Goal: Information Seeking & Learning: Understand process/instructions

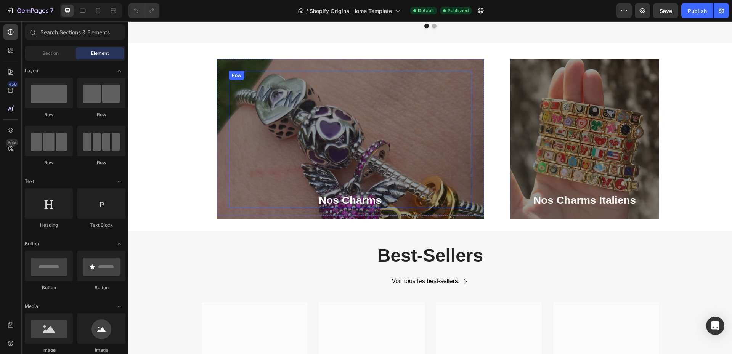
scroll to position [838, 0]
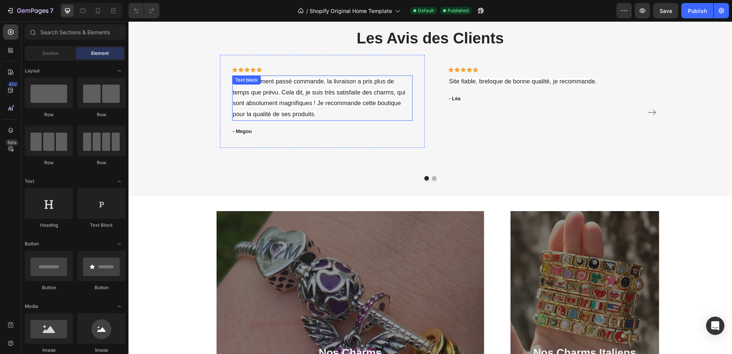
click at [306, 96] on p "J'ai récemment passé commande, la livraison a pris plus de temps que prévu. Cel…" at bounding box center [322, 98] width 179 height 44
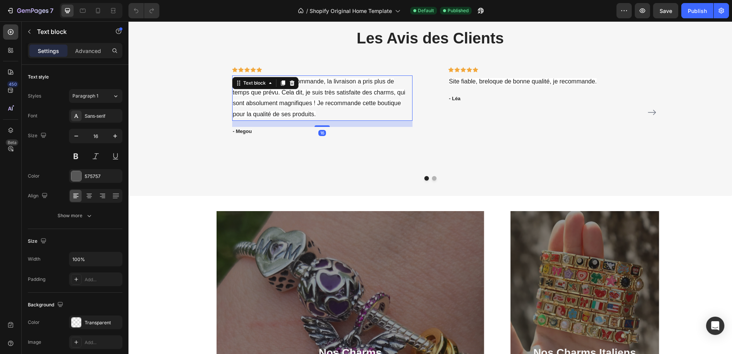
click at [306, 96] on p "J'ai récemment passé commande, la livraison a pris plus de temps que prévu. Cel…" at bounding box center [322, 98] width 179 height 44
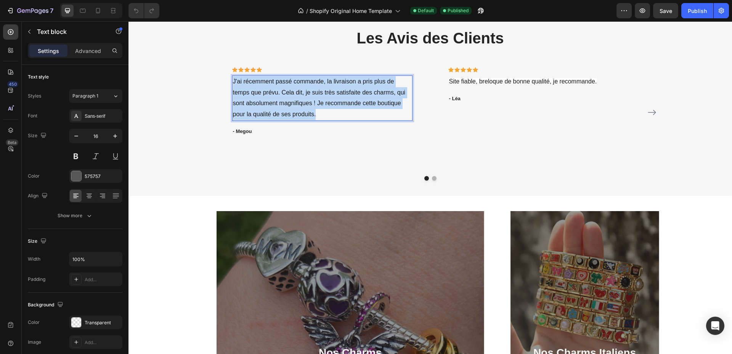
click at [306, 96] on p "J'ai récemment passé commande, la livraison a pris plus de temps que prévu. Cel…" at bounding box center [322, 98] width 179 height 44
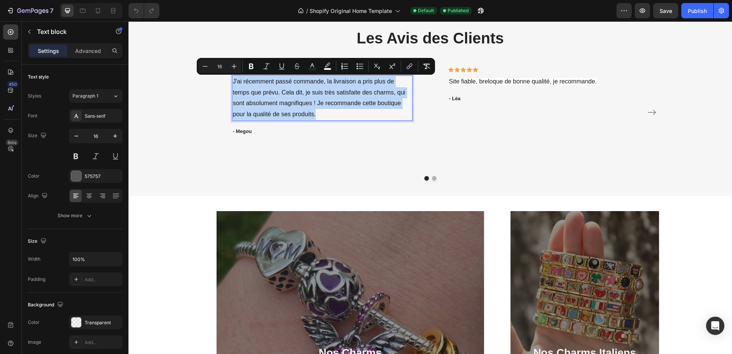
copy span "J'ai récemment passé commande, la livraison a pris plus de temps que prévu. Cel…"
click at [238, 130] on p "- Megou" at bounding box center [322, 132] width 179 height 8
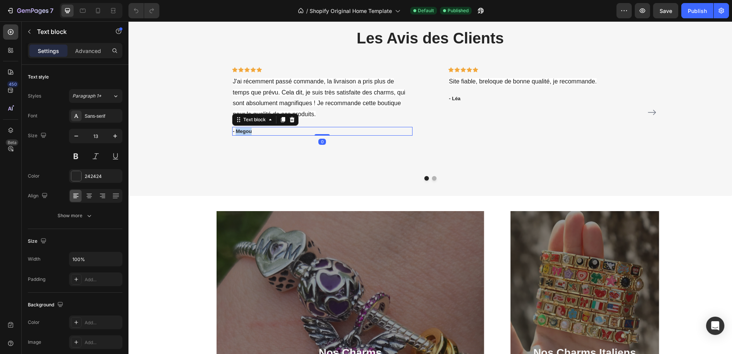
click at [238, 130] on p "- Megou" at bounding box center [322, 132] width 179 height 8
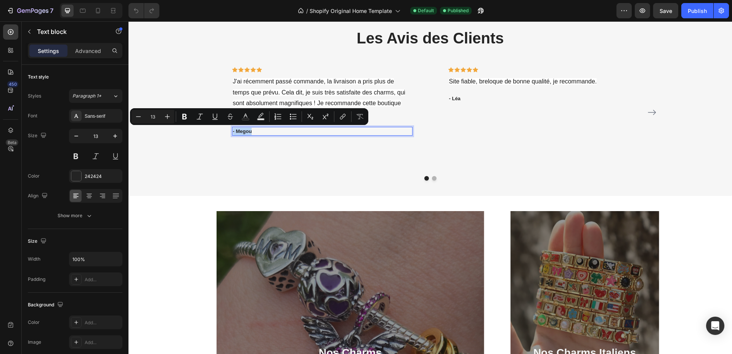
click at [240, 132] on p "- Megou" at bounding box center [322, 132] width 179 height 8
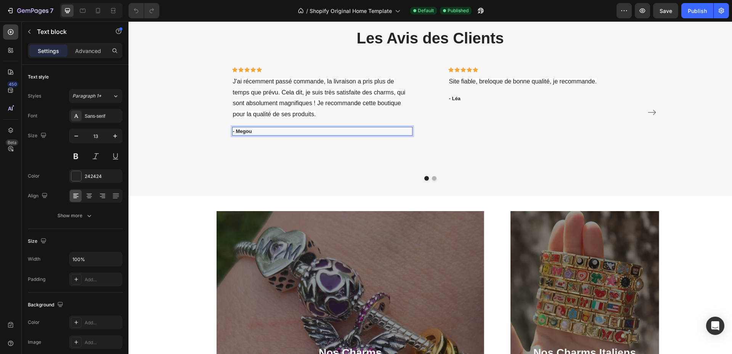
click at [240, 132] on p "- Megou" at bounding box center [322, 132] width 179 height 8
copy p "Megou"
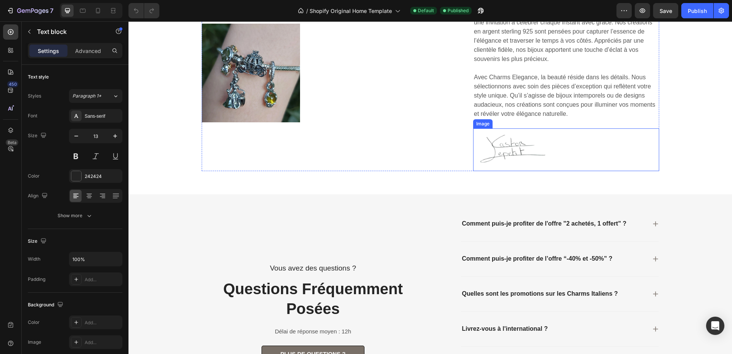
scroll to position [1431, 0]
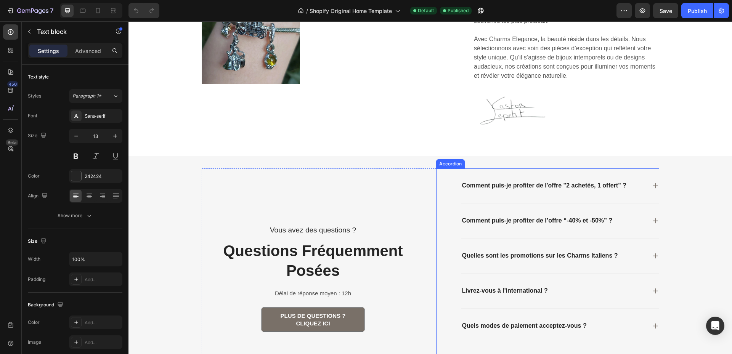
click at [522, 188] on p "Comment puis-je profiter de l'offre "2 achetés, 1 offert" ?" at bounding box center [544, 186] width 165 height 8
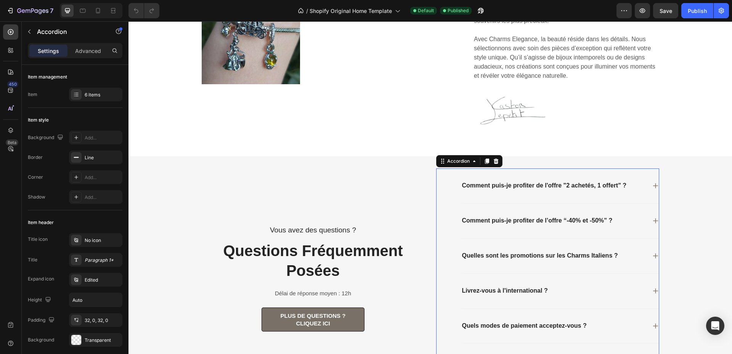
click at [652, 183] on icon at bounding box center [655, 186] width 6 height 6
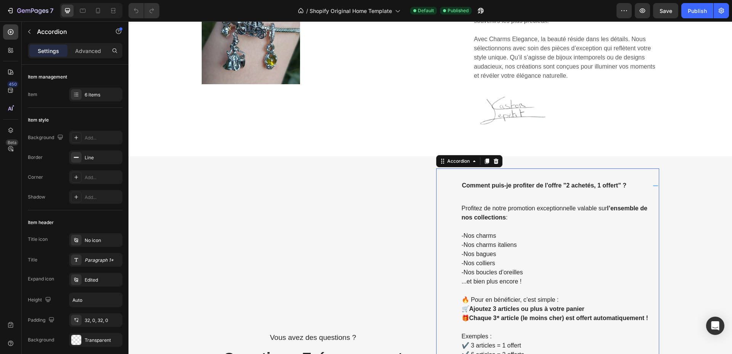
click at [532, 188] on p "Comment puis-je profiter de l'offre "2 achetés, 1 offert" ?" at bounding box center [544, 186] width 165 height 8
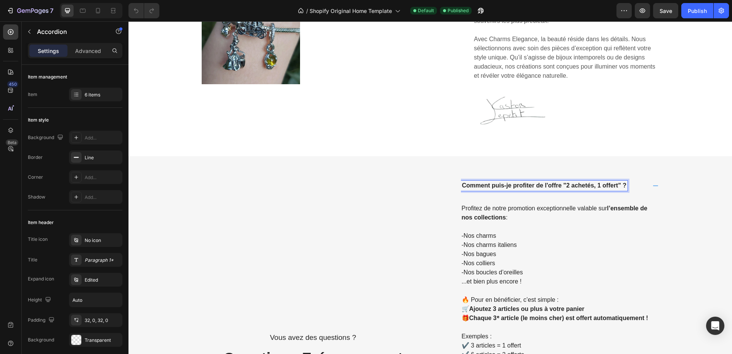
click at [532, 186] on p "Comment puis-je profiter de l'offre "2 achetés, 1 offert" ?" at bounding box center [544, 186] width 165 height 8
copy p "Comment puis-je profiter de l'offre "2 achetés, 1 offert" ?"
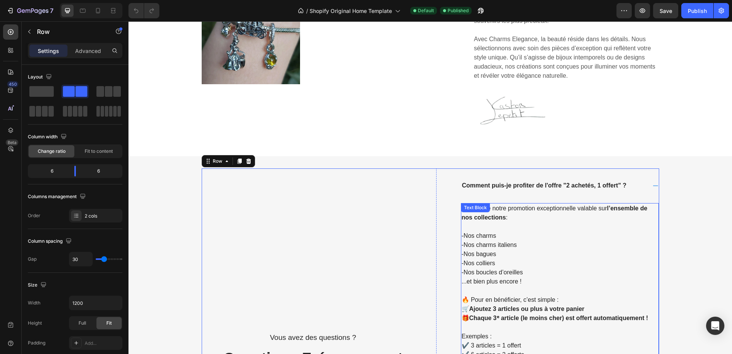
scroll to position [1507, 0]
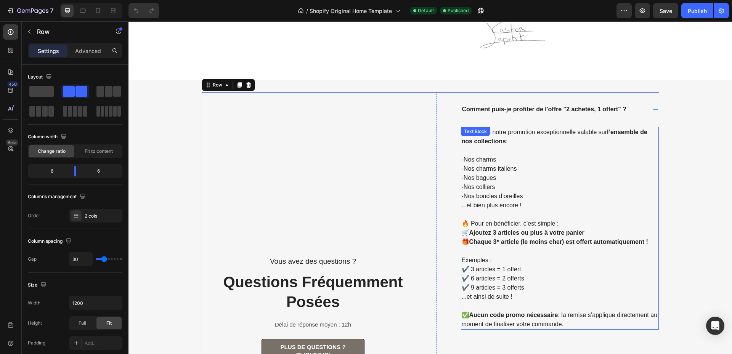
click at [487, 174] on p "-Nos bagues" at bounding box center [560, 177] width 196 height 9
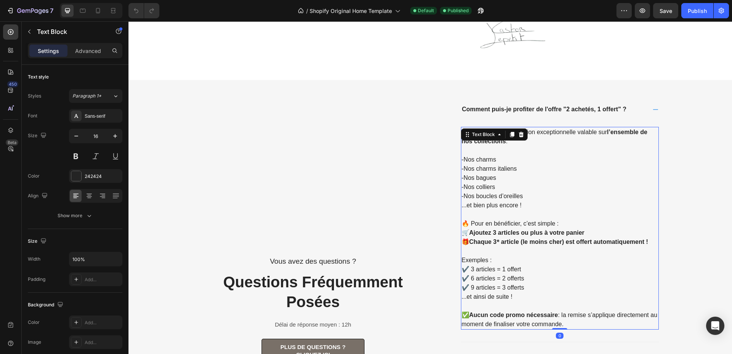
click at [487, 174] on p "-Nos bagues" at bounding box center [560, 177] width 196 height 9
copy div "Profitez de notre promotion exceptionnelle valable sur l’ensemble de nos collec…"
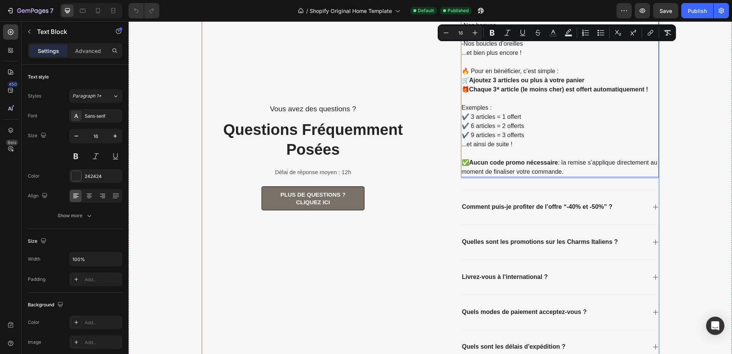
scroll to position [1622, 0]
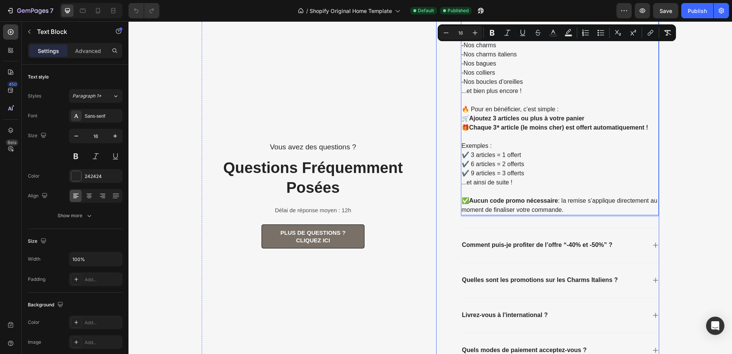
click at [503, 247] on p "Comment puis-je profiter de l’offre “-40% et -50%” ?" at bounding box center [537, 245] width 151 height 8
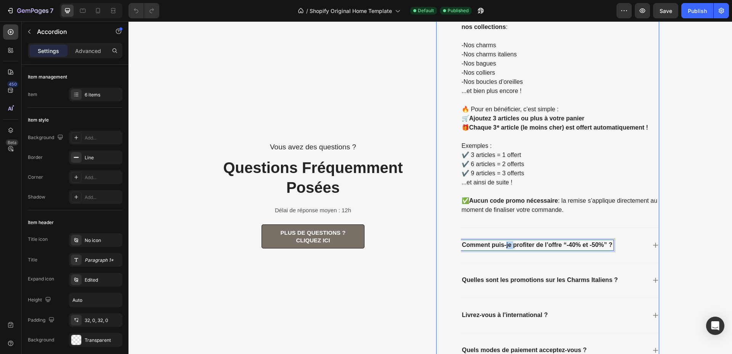
click at [503, 242] on p "Comment puis-je profiter de l’offre “-40% et -50%” ?" at bounding box center [537, 245] width 151 height 8
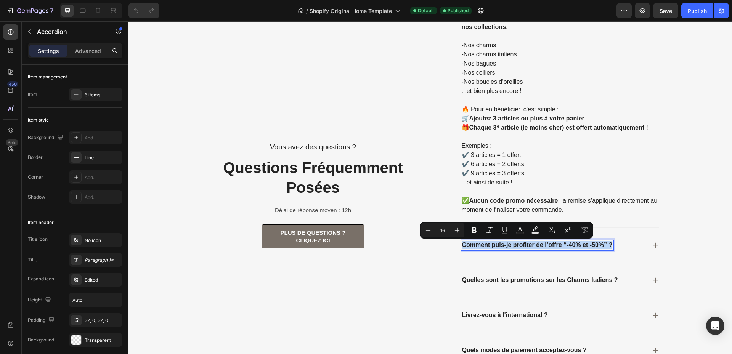
click at [503, 242] on p "Comment puis-je profiter de l’offre “-40% et -50%” ?" at bounding box center [537, 245] width 151 height 8
copy p "Comment puis-je profiter de l’offre “-40% et -50%” ?"
click at [511, 245] on p "Comment puis-je profiter de l’offre “-40% et -50%” ?" at bounding box center [537, 245] width 151 height 8
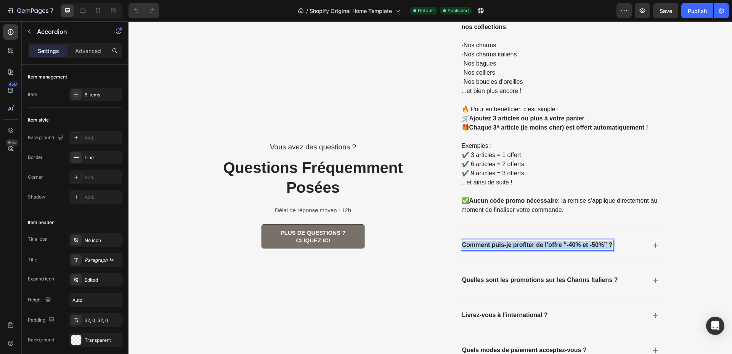
copy p "Comment puis-je profiter de l’offre “-40% et -50%” ?"
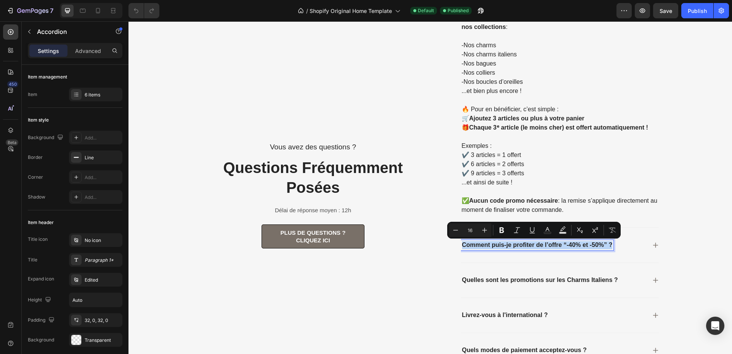
click at [652, 245] on icon at bounding box center [655, 245] width 6 height 6
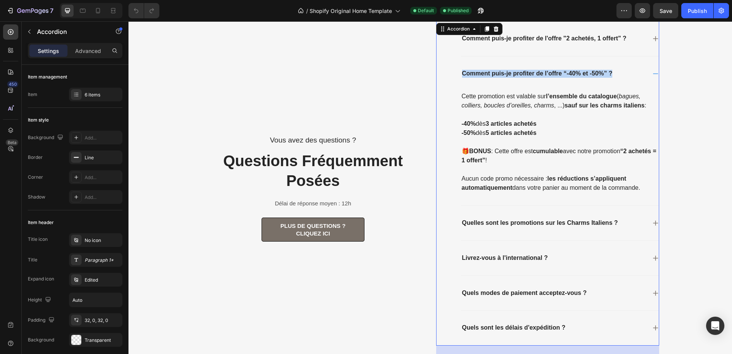
scroll to position [1571, 0]
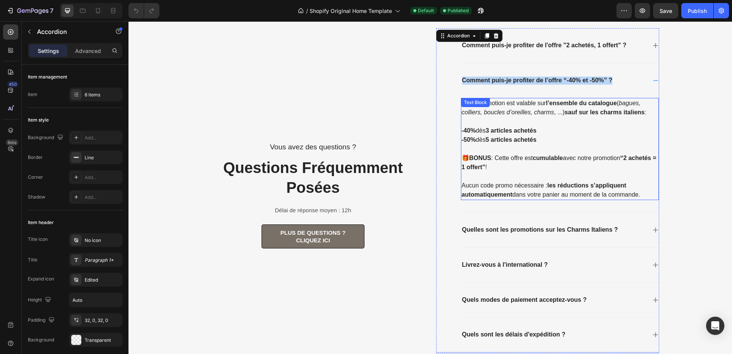
click at [503, 151] on p "-50% dès 5 articles achetés" at bounding box center [560, 144] width 196 height 18
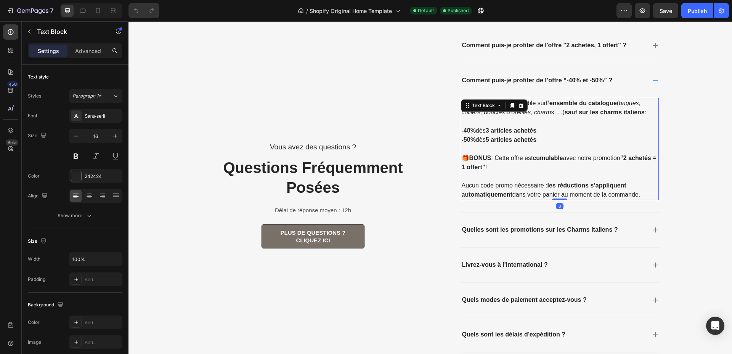
copy div "Lore Ipsumd Sita Consec Adip Elitse Doei Tempor Inci Utlabo Etdolore Mag Aliqua…"
click at [496, 139] on strong "5 articles achetés" at bounding box center [511, 139] width 51 height 6
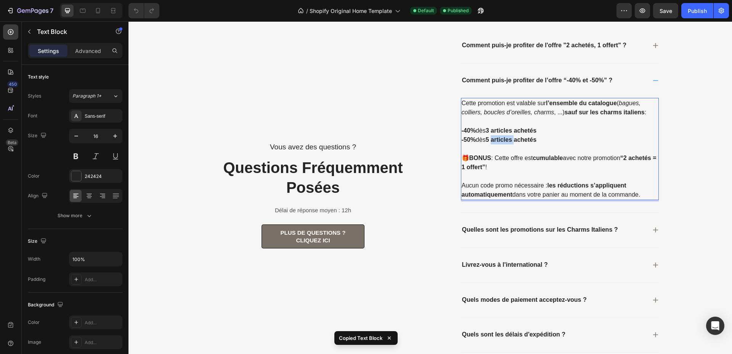
click at [496, 139] on strong "5 articles achetés" at bounding box center [511, 139] width 51 height 6
copy div "Cette promotion est valable sur l’ensemble du catalogue ( bagues, colliers, bou…"
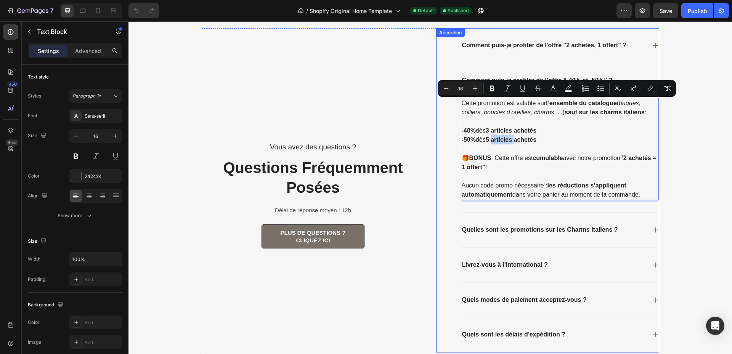
click at [487, 228] on p "Quelles sont les promotions sur les Charms Italiens ?" at bounding box center [540, 230] width 156 height 8
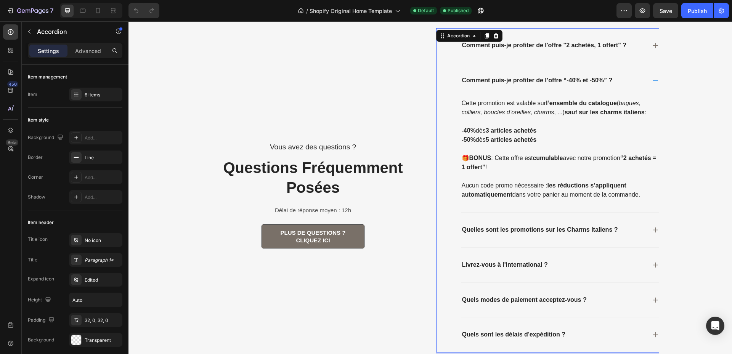
scroll to position [1609, 0]
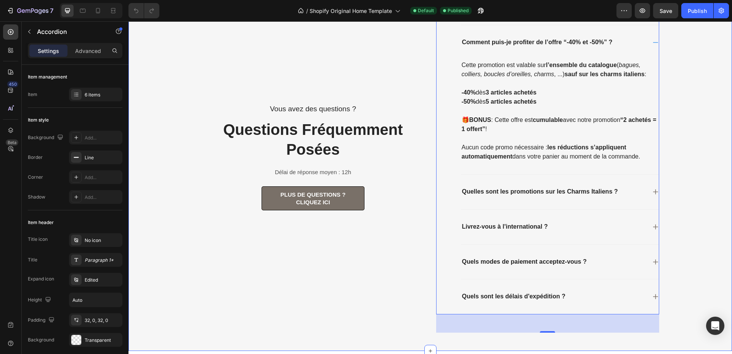
click at [659, 228] on div "Vous avez des questions ? Text Block Questions Fréquemment Posées Heading Délai…" at bounding box center [429, 164] width 603 height 349
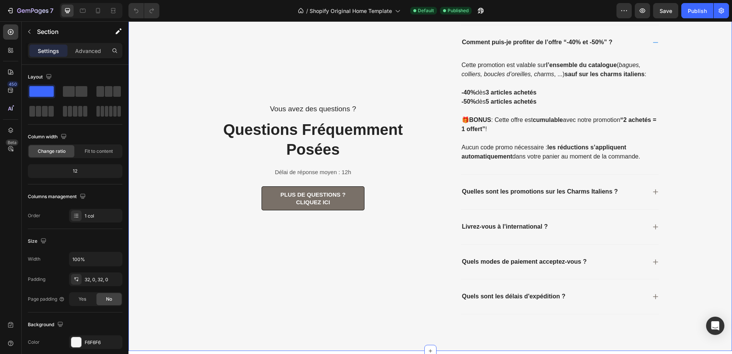
click at [642, 226] on div "Livrez-vous à l'international ?" at bounding box center [553, 227] width 185 height 10
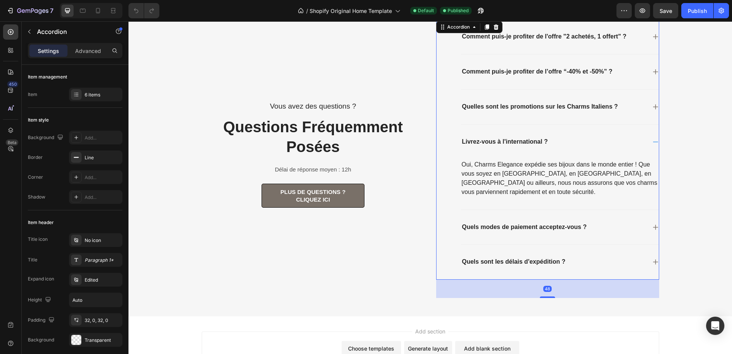
scroll to position [1577, 0]
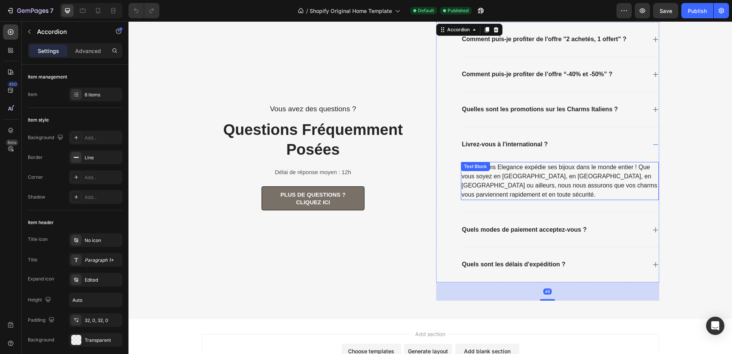
click at [536, 186] on p "Oui, Charms Elegance expédie ses bijoux dans le monde entier ! Que vous soyez e…" at bounding box center [560, 181] width 196 height 37
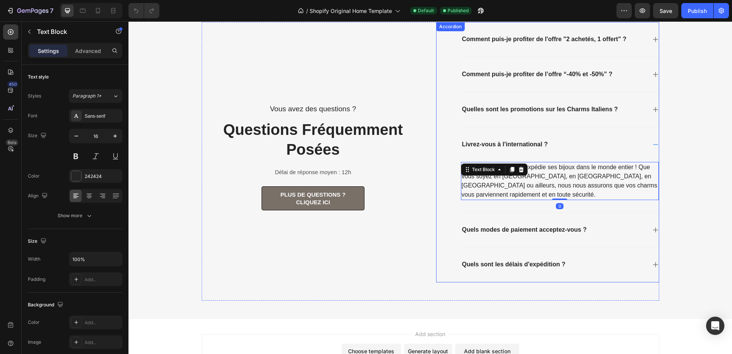
click at [521, 140] on div "Livrez-vous à l'international ?" at bounding box center [505, 144] width 88 height 10
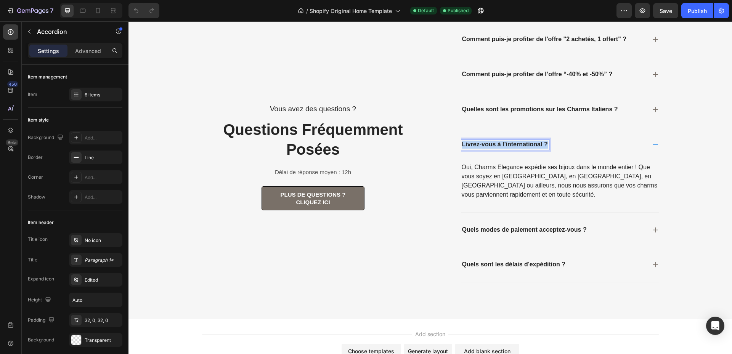
click at [521, 140] on div "Livrez-vous à l'international ?" at bounding box center [505, 144] width 88 height 10
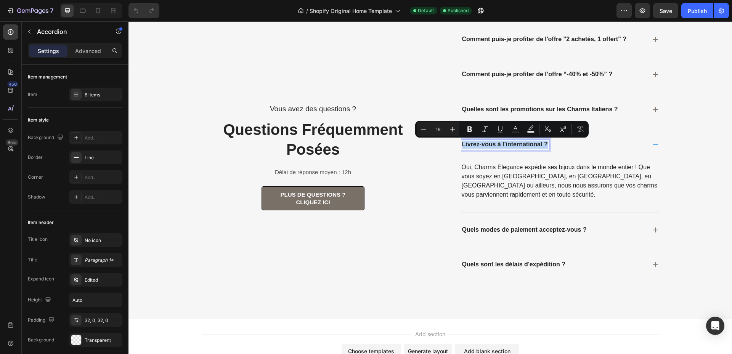
copy p "Livrez-vous à l'international ?"
click at [506, 182] on p "Oui, Charms Elegance expédie ses bijoux dans le monde entier ! Que vous soyez e…" at bounding box center [560, 181] width 196 height 37
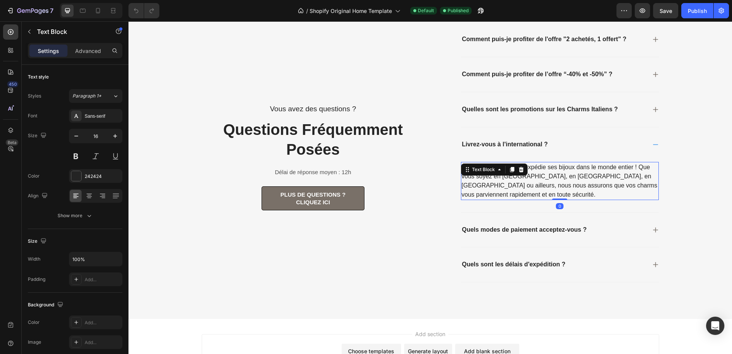
click at [510, 182] on p "Oui, Charms Elegance expédie ses bijoux dans le monde entier ! Que vous soyez e…" at bounding box center [560, 181] width 196 height 37
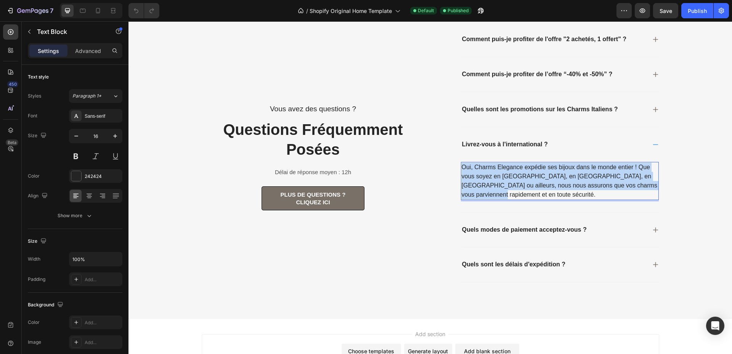
copy p "Oui, Charms Elegance expédie ses bijoux dans le monde entier ! Que vous soyez e…"
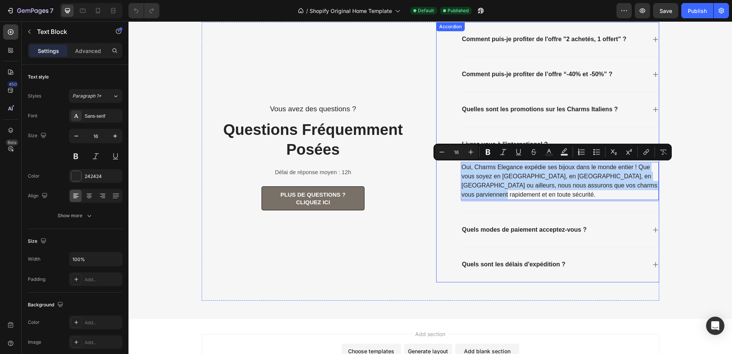
click at [639, 264] on div "Quels sont les délais d'expédition ?" at bounding box center [553, 265] width 185 height 10
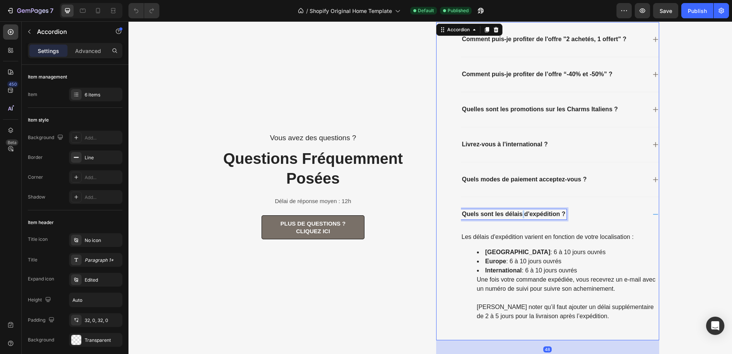
click at [519, 213] on p "Quels sont les délais d'expédition ?" at bounding box center [513, 214] width 103 height 8
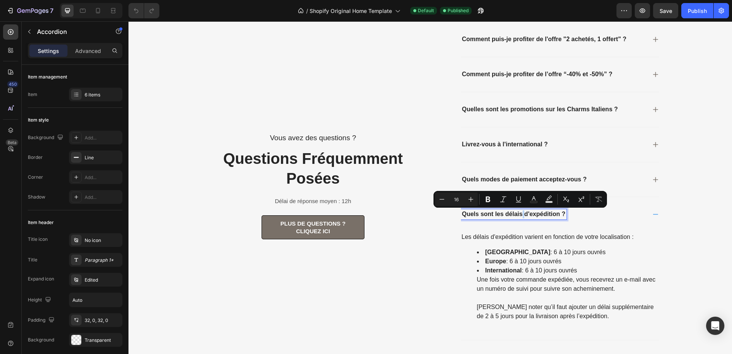
click at [519, 213] on p "Quels sont les délais d'expédition ?" at bounding box center [513, 214] width 103 height 8
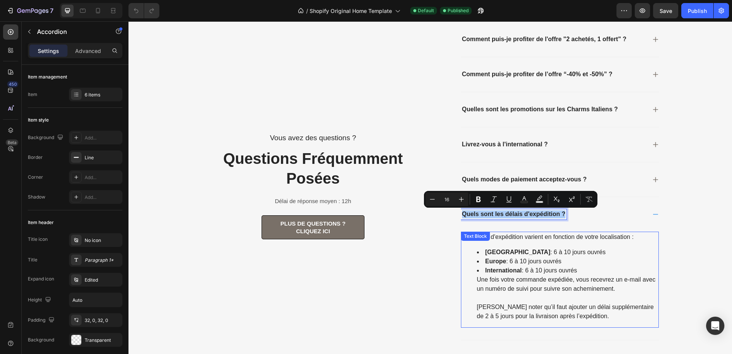
click at [506, 239] on p "Les délais d'expédition varient en fonction de votre localisation :" at bounding box center [560, 236] width 196 height 9
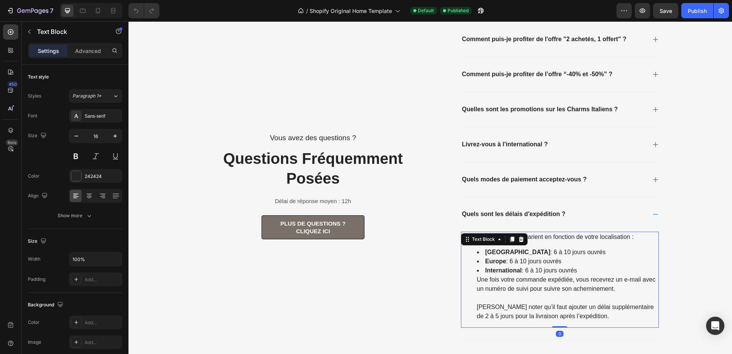
click at [514, 262] on li "Europe : 6 à 10 jours ouvrés" at bounding box center [567, 261] width 181 height 9
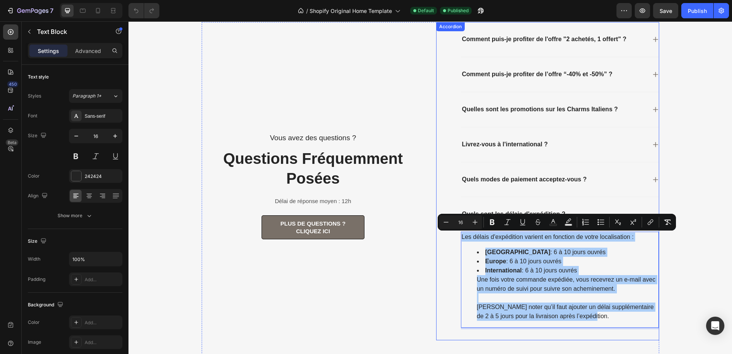
click at [536, 178] on p "Quels modes de paiement acceptez-vous ?" at bounding box center [524, 180] width 125 height 8
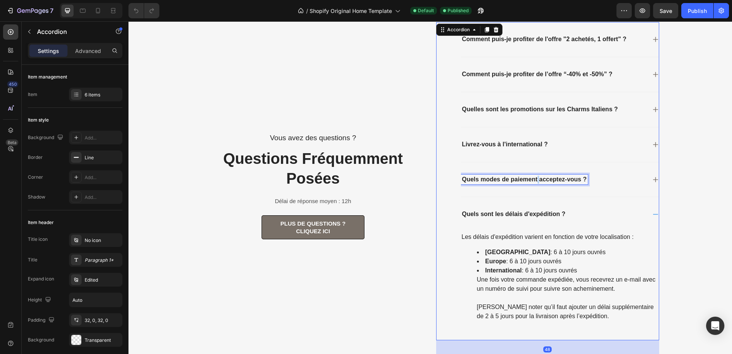
click at [534, 179] on p "Quels modes de paiement acceptez-vous ?" at bounding box center [524, 180] width 125 height 8
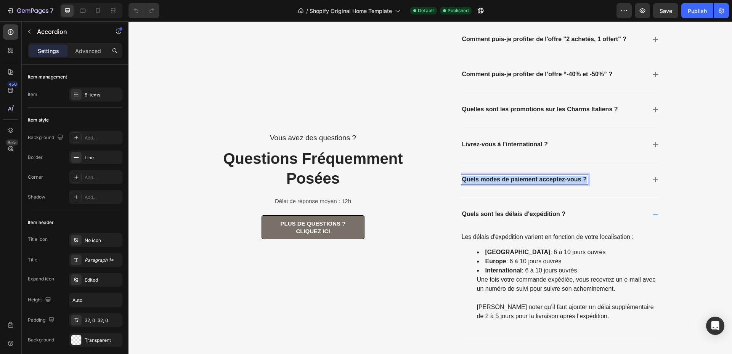
click at [534, 179] on p "Quels modes de paiement acceptez-vous ?" at bounding box center [524, 180] width 125 height 8
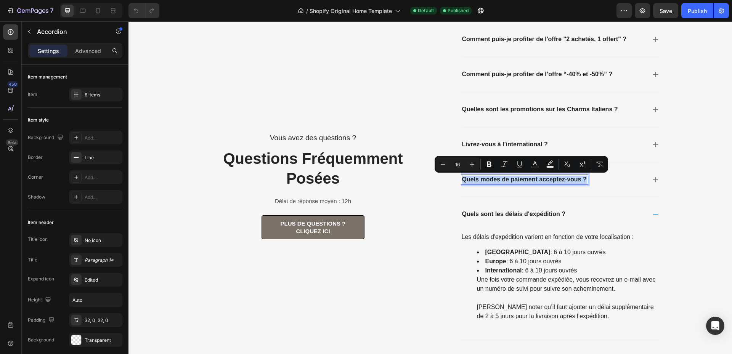
click at [518, 252] on li "[GEOGRAPHIC_DATA] : 6 à 10 jours ouvrés" at bounding box center [567, 252] width 181 height 9
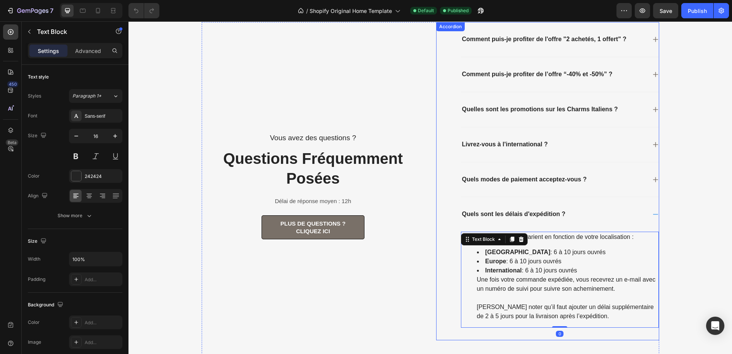
click at [647, 183] on div "Quels modes de paiement acceptez-vous ?" at bounding box center [560, 179] width 198 height 35
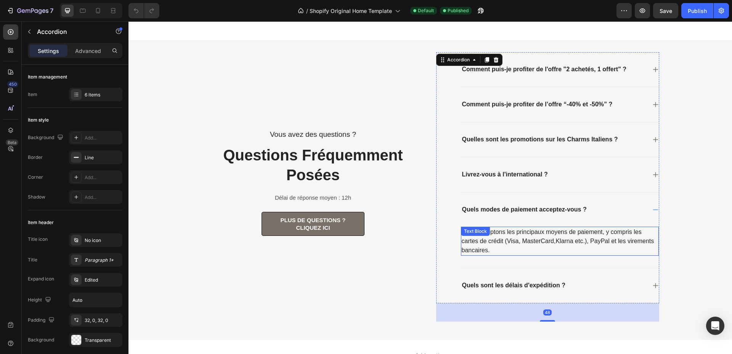
scroll to position [1544, 0]
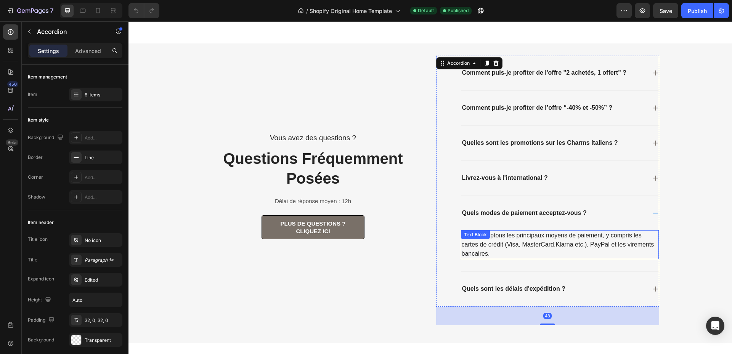
click at [512, 240] on p "Nous acceptons les principaux moyens de paiement, y compris les cartes de crédi…" at bounding box center [560, 244] width 196 height 27
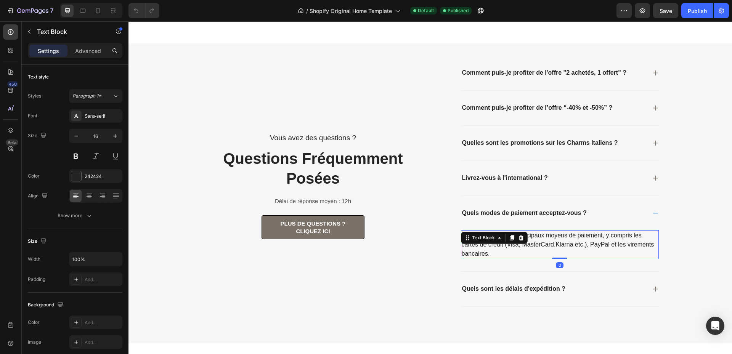
click at [561, 241] on p "Nous acceptons les principaux moyens de paiement, y compris les cartes de crédi…" at bounding box center [560, 244] width 196 height 27
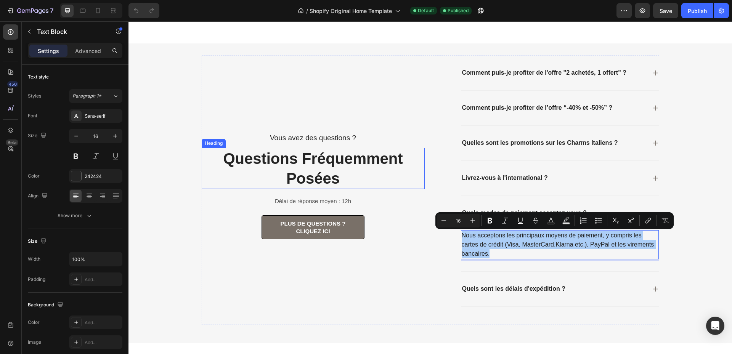
click at [314, 166] on h2 "Questions Fréquemment Posées" at bounding box center [313, 168] width 223 height 41
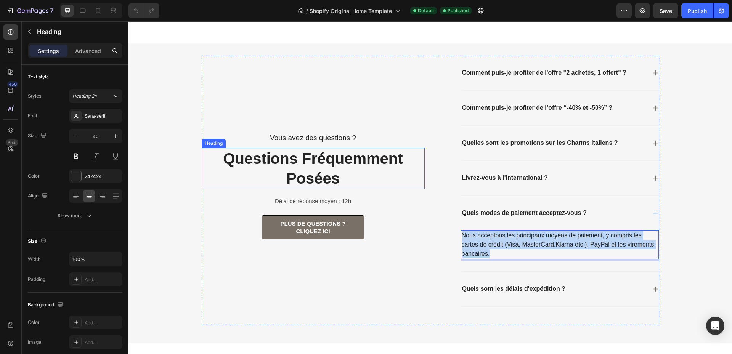
click at [314, 166] on h2 "Questions Fréquemment Posées" at bounding box center [313, 168] width 223 height 41
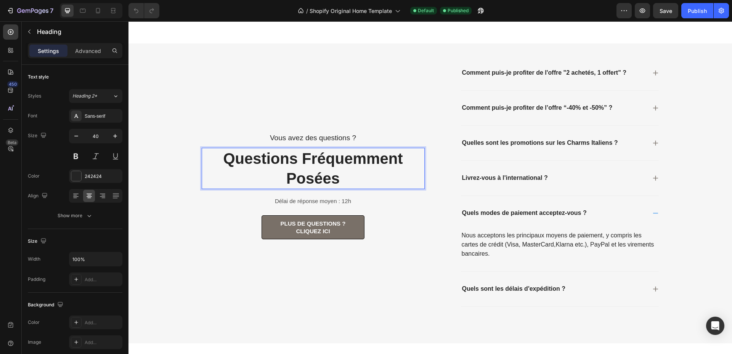
click at [314, 166] on p "Questions Fréquemment Posées" at bounding box center [312, 169] width 221 height 40
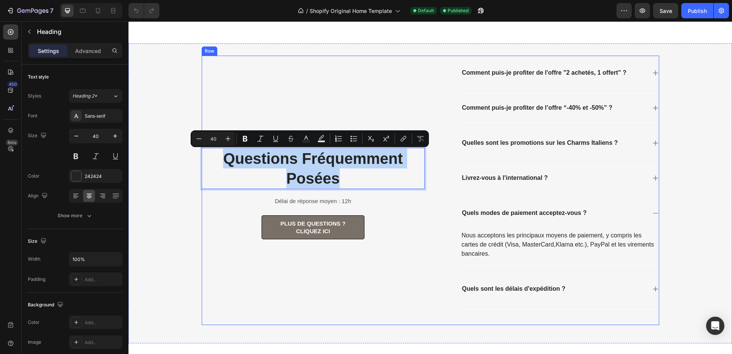
scroll to position [1625, 0]
